Goal: Information Seeking & Learning: Learn about a topic

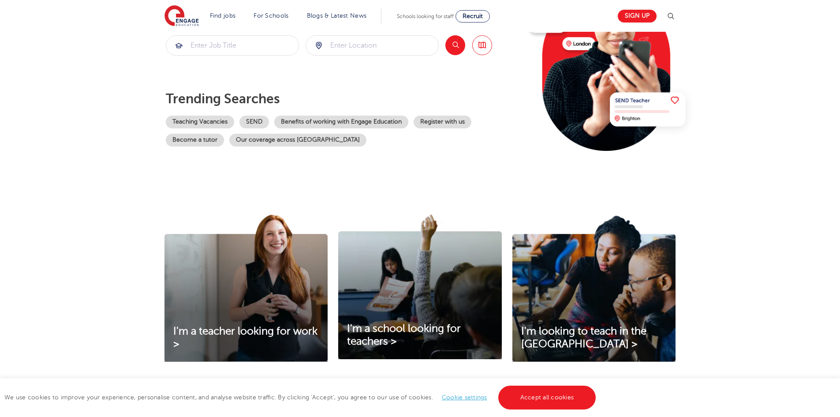
scroll to position [221, 0]
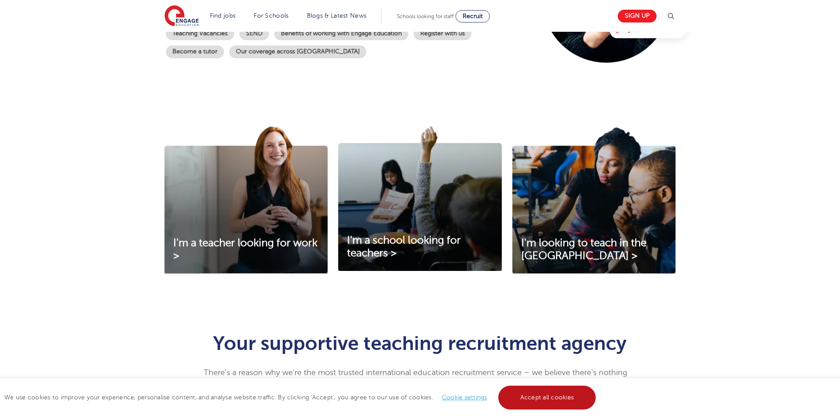
click at [531, 395] on link "Accept all cookies" at bounding box center [547, 398] width 98 height 24
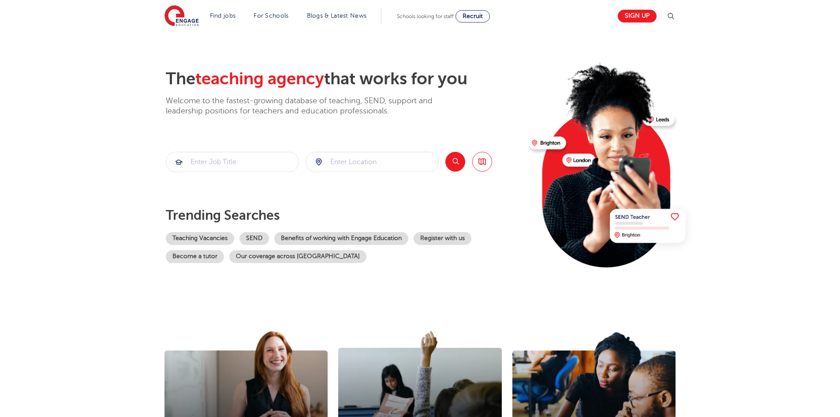
scroll to position [0, 0]
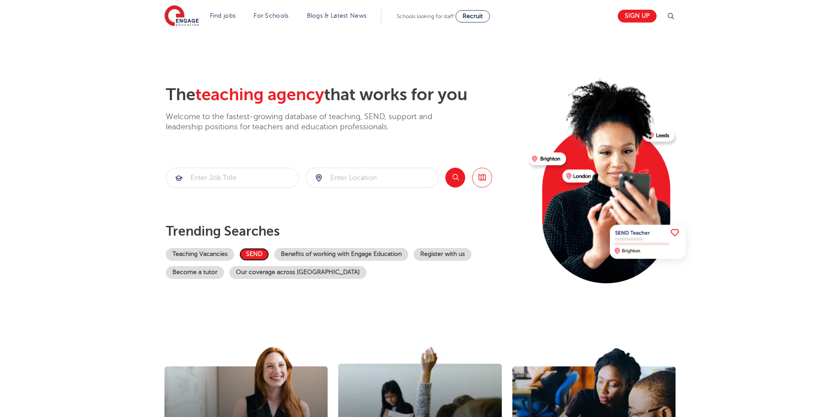
click at [259, 254] on link "SEND" at bounding box center [255, 254] width 30 height 13
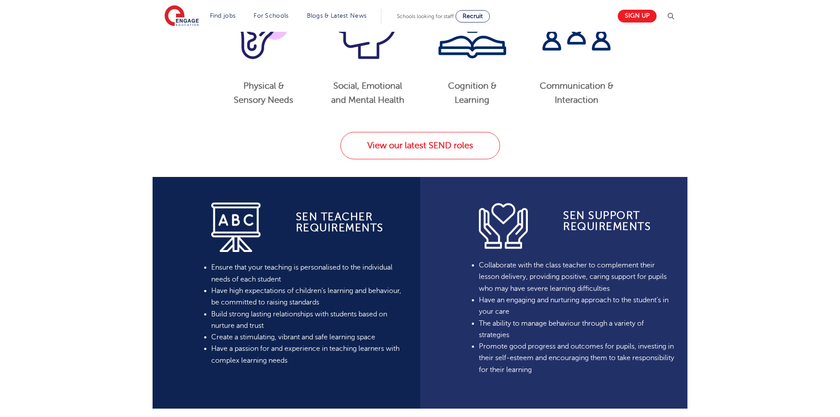
scroll to position [397, 0]
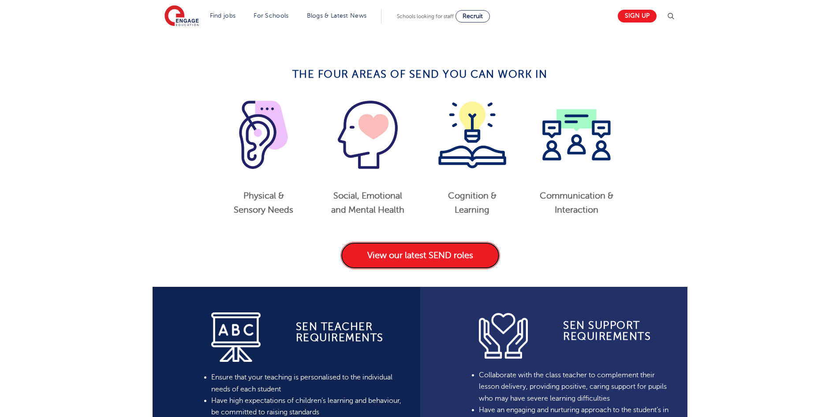
click at [411, 256] on link "View our latest SEND roles" at bounding box center [421, 255] width 160 height 27
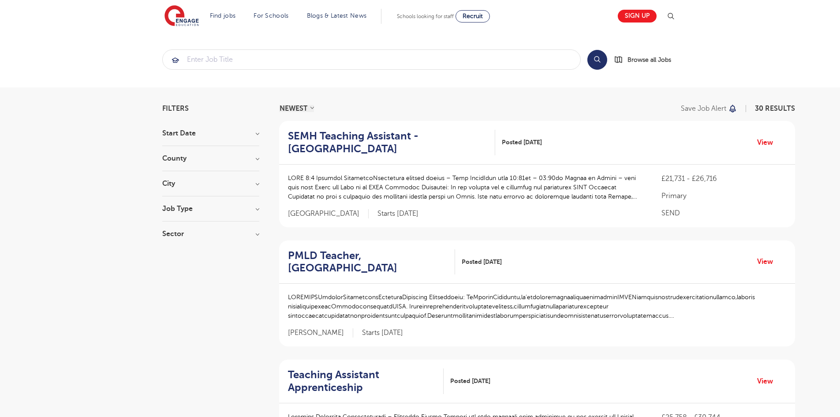
click at [254, 161] on h3 "County" at bounding box center [210, 158] width 97 height 7
click at [194, 253] on button "Show more" at bounding box center [180, 257] width 37 height 8
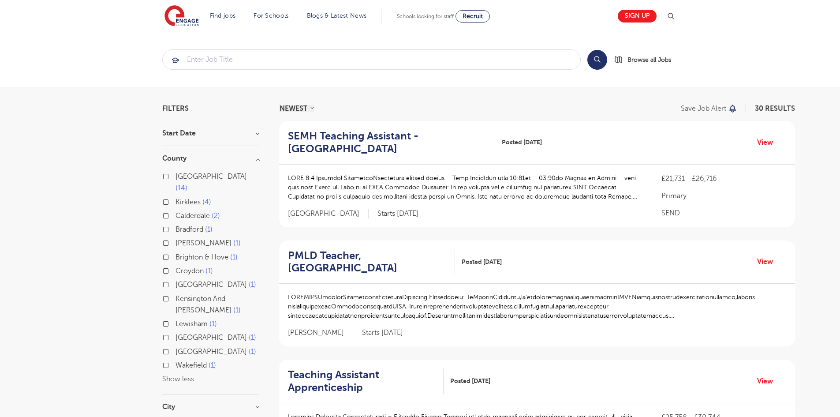
click at [176, 346] on label "Surrey 1" at bounding box center [216, 351] width 81 height 11
click at [176, 348] on input "Surrey 1" at bounding box center [179, 351] width 6 height 6
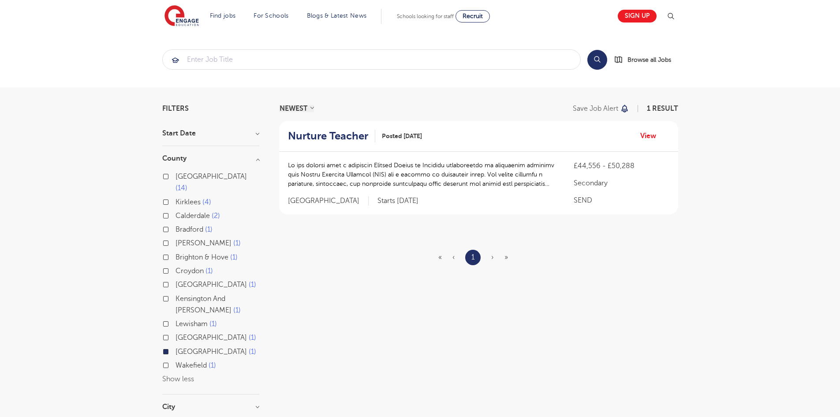
click at [176, 346] on label "Surrey 1" at bounding box center [216, 351] width 81 height 11
click at [176, 348] on input "Surrey 1" at bounding box center [179, 351] width 6 height 6
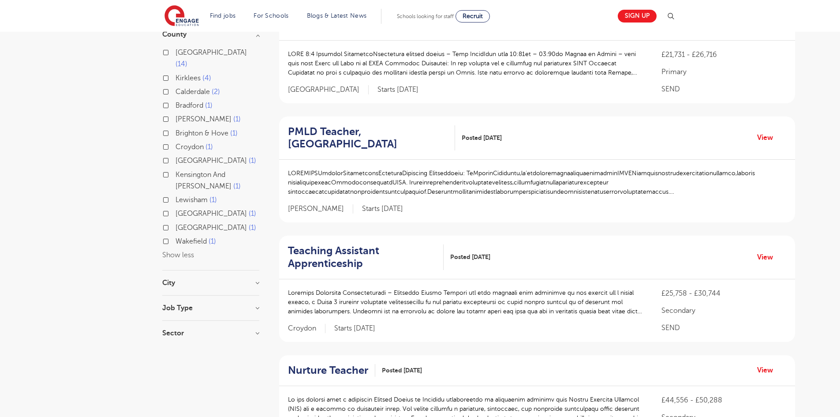
scroll to position [132, 0]
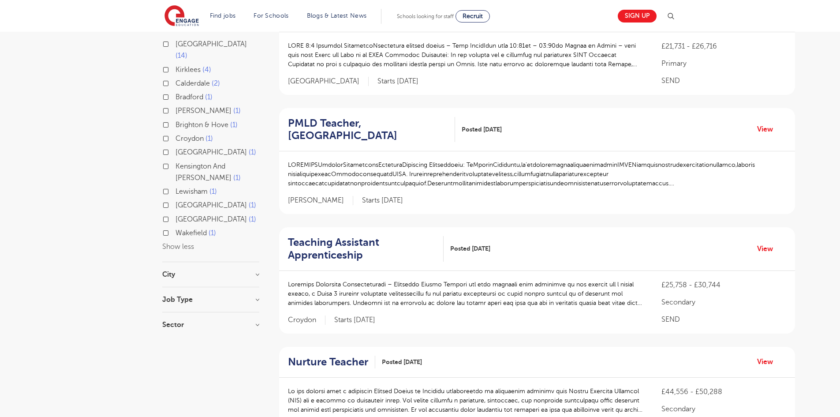
click at [258, 271] on h3 "City" at bounding box center [210, 274] width 97 height 7
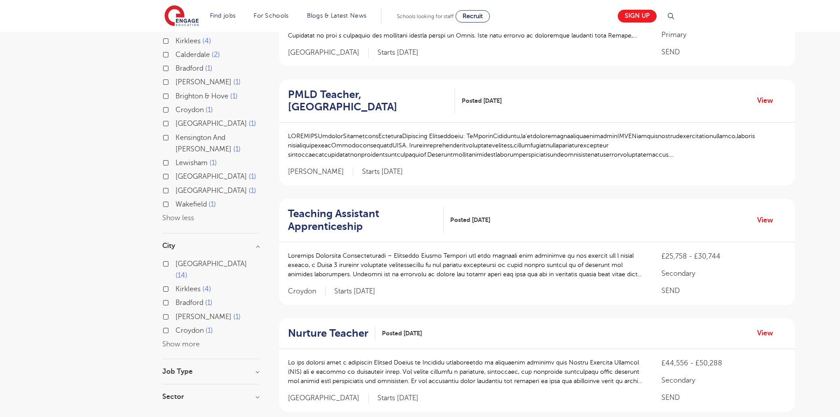
scroll to position [176, 0]
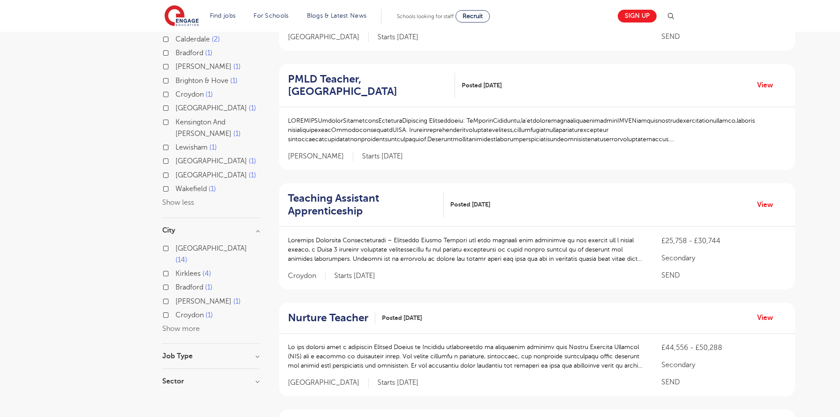
click at [191, 325] on button "Show more" at bounding box center [180, 329] width 37 height 8
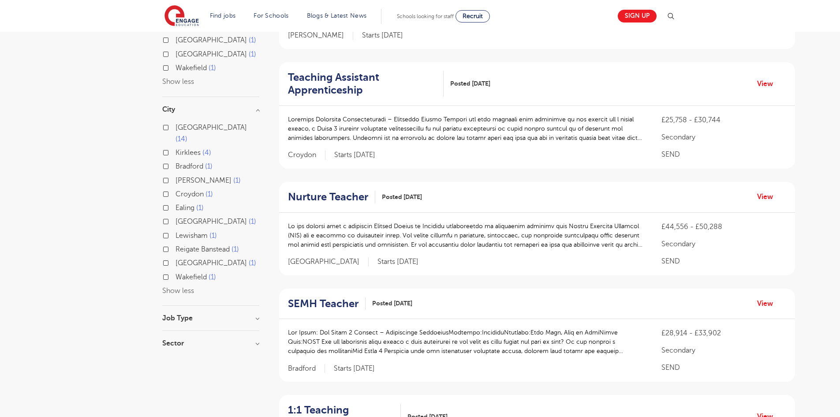
scroll to position [309, 0]
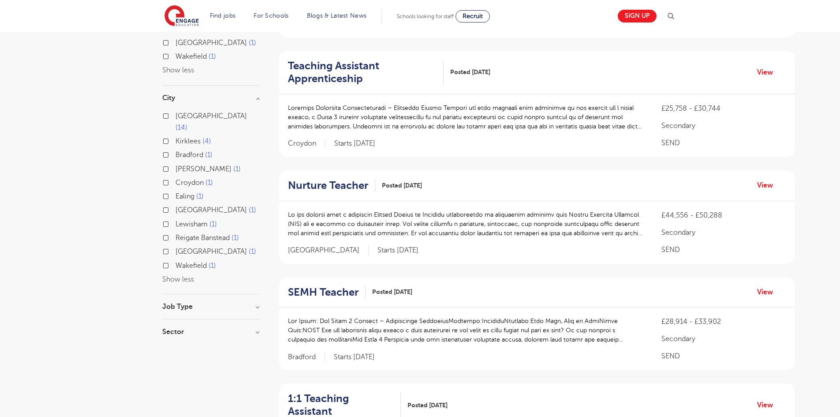
click at [254, 303] on div "Job Type Long Term 85 SEND 30 Daily Supply 23 Support Services 5 Permanent 2" at bounding box center [210, 311] width 97 height 16
click at [257, 303] on h3 "Job Type" at bounding box center [210, 306] width 97 height 7
click at [176, 360] on label "Support Services 5" at bounding box center [208, 365] width 64 height 11
click at [176, 362] on input "Support Services 5" at bounding box center [179, 365] width 6 height 6
checkbox input "true"
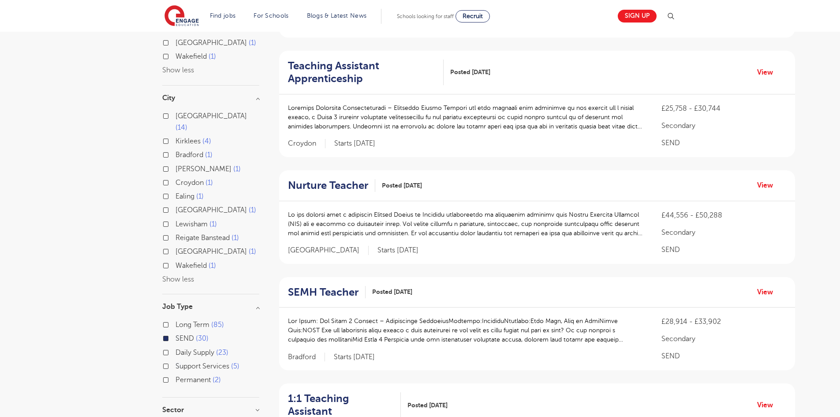
scroll to position [336, 0]
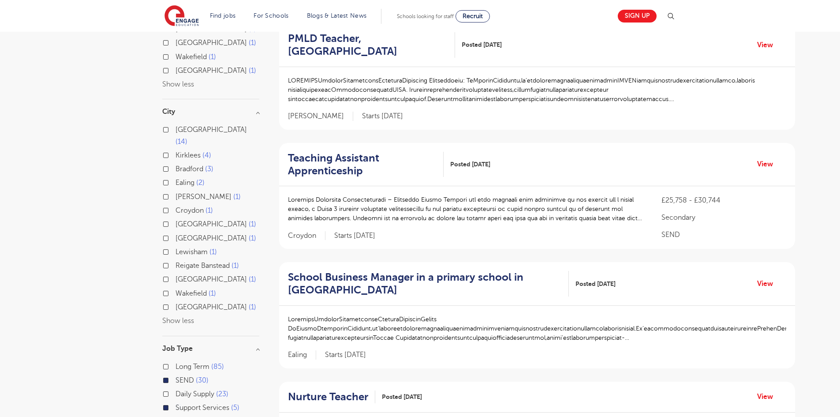
click at [176, 375] on label "SEND 30" at bounding box center [192, 380] width 33 height 11
click at [176, 376] on input "SEND 30" at bounding box center [179, 379] width 6 height 6
checkbox input "false"
